Goal: Task Accomplishment & Management: Manage account settings

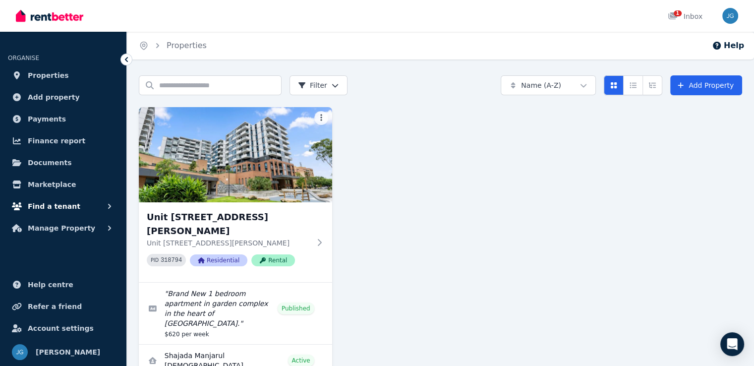
click at [65, 200] on span "Find a tenant" at bounding box center [54, 206] width 53 height 12
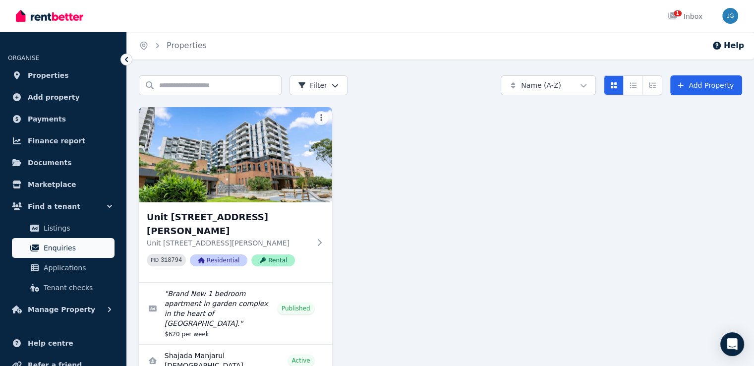
click at [61, 252] on span "Enquiries" at bounding box center [77, 248] width 67 height 12
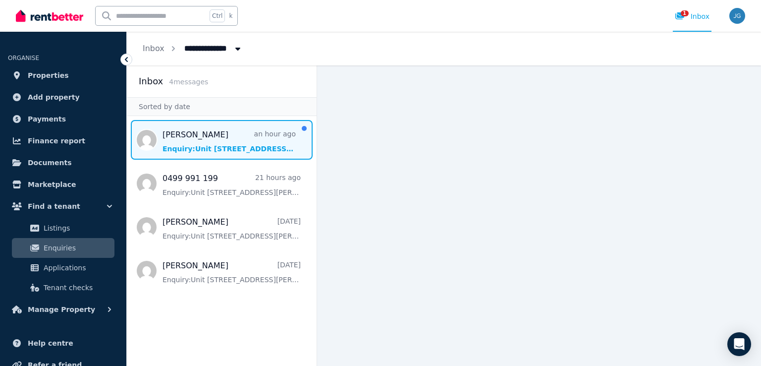
click at [204, 143] on span "Message list" at bounding box center [222, 140] width 190 height 40
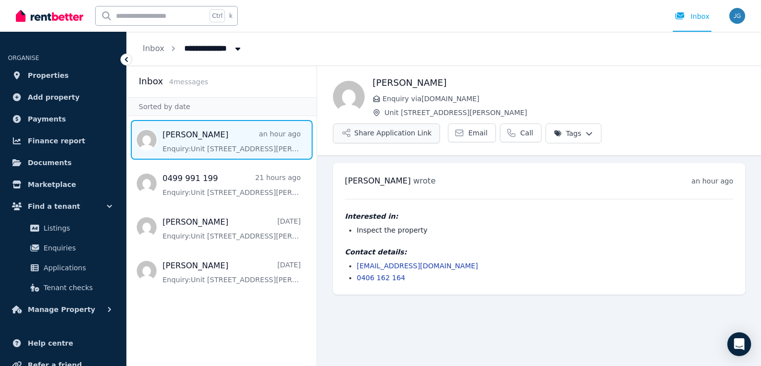
drag, startPoint x: 426, startPoint y: 266, endPoint x: 379, endPoint y: 137, distance: 137.4
click at [379, 137] on button "Share Application Link" at bounding box center [386, 133] width 107 height 20
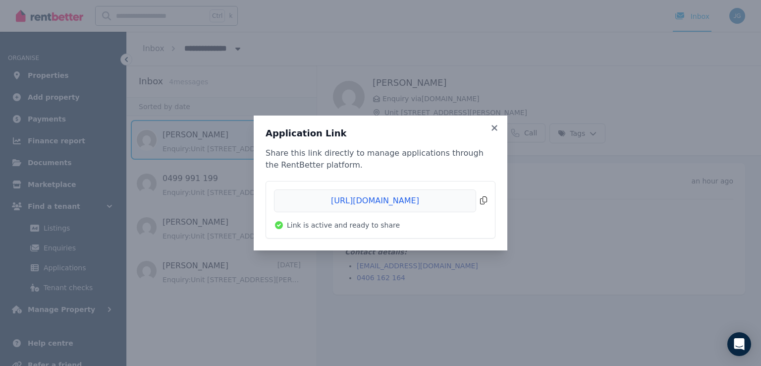
drag, startPoint x: 404, startPoint y: 201, endPoint x: 353, endPoint y: 207, distance: 51.4
click at [353, 207] on span "Copied!" at bounding box center [380, 200] width 213 height 23
click at [496, 128] on icon at bounding box center [495, 127] width 10 height 9
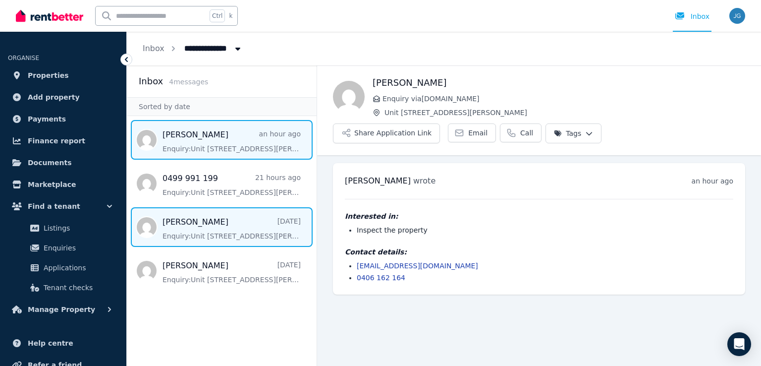
click at [241, 225] on span "Message list" at bounding box center [222, 227] width 190 height 40
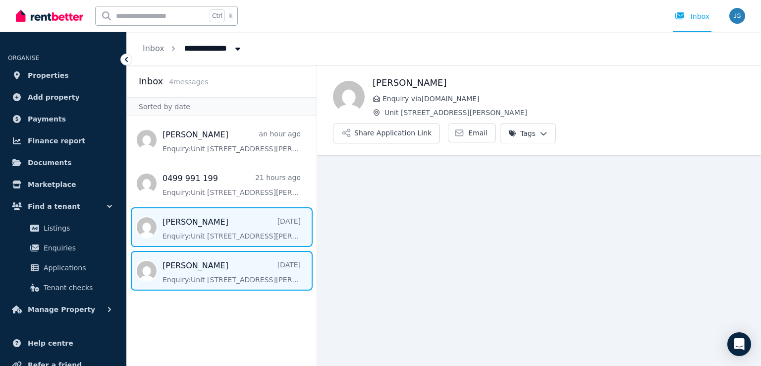
click at [242, 282] on span "Message list" at bounding box center [222, 271] width 190 height 40
